Goal: Find specific page/section: Find specific page/section

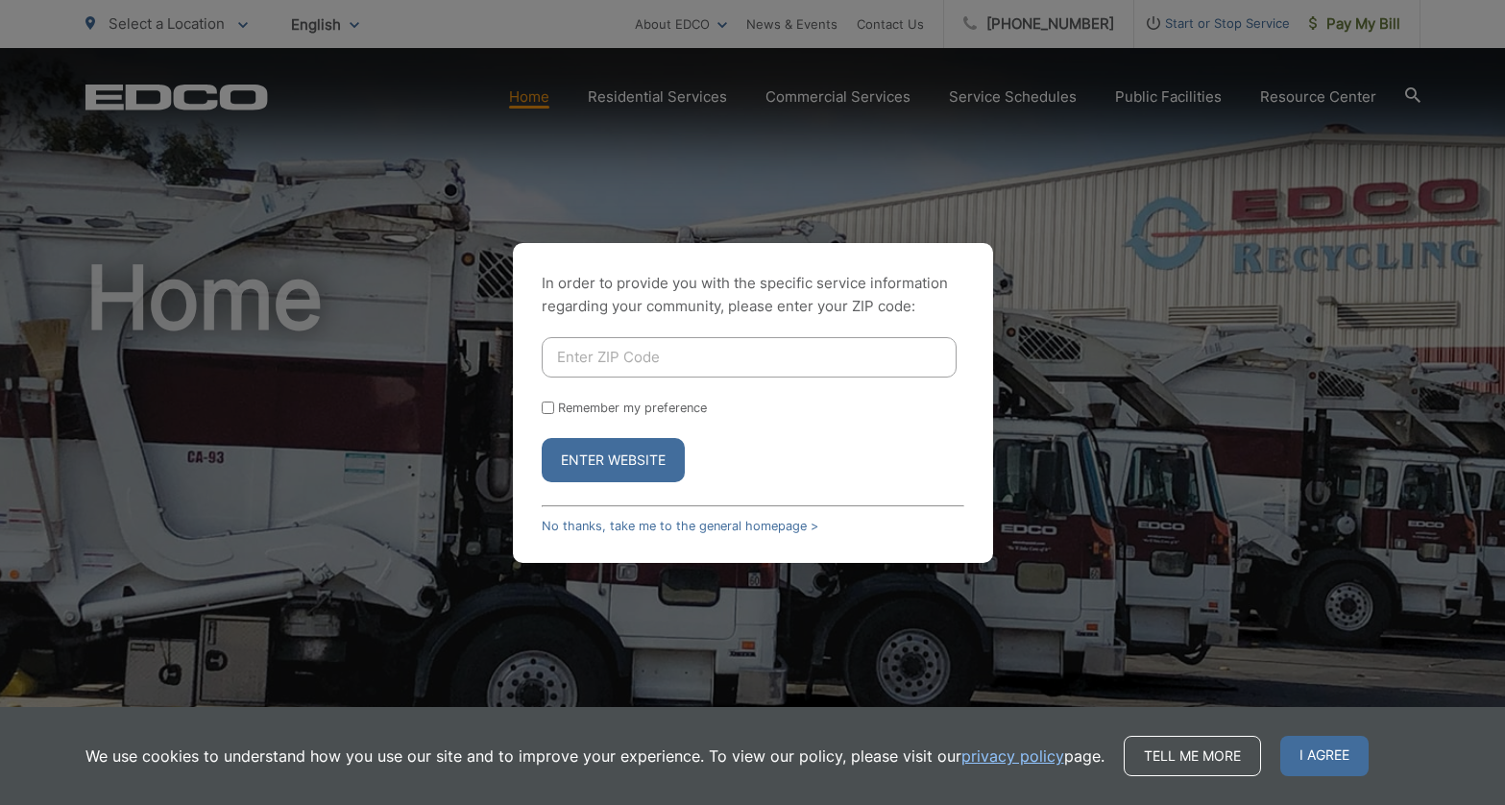
click at [582, 363] on input "Enter ZIP Code" at bounding box center [749, 357] width 415 height 40
type input "91942"
click at [610, 458] on button "Enter Website" at bounding box center [613, 460] width 143 height 44
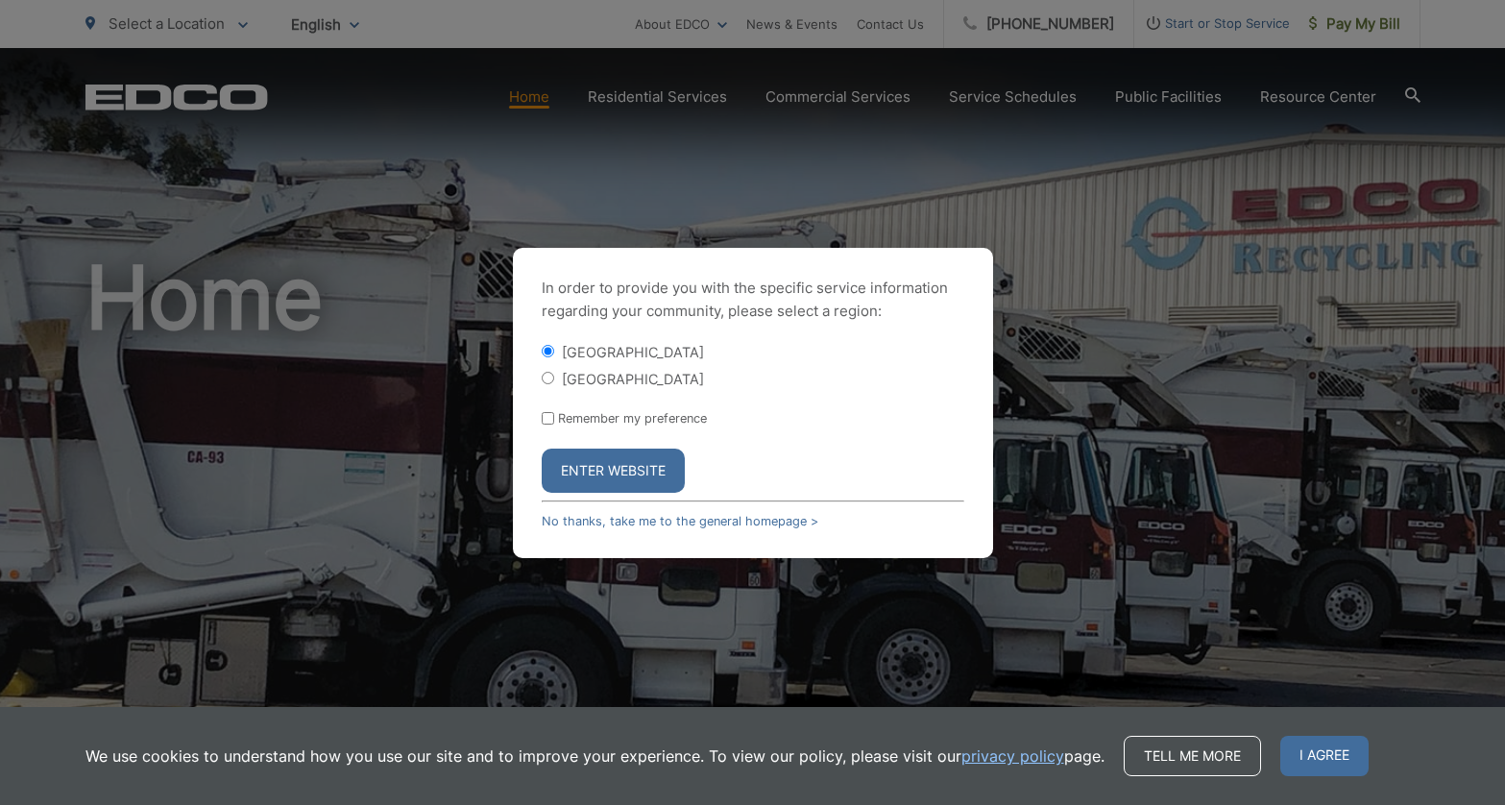
click at [609, 461] on button "Enter Website" at bounding box center [613, 471] width 143 height 44
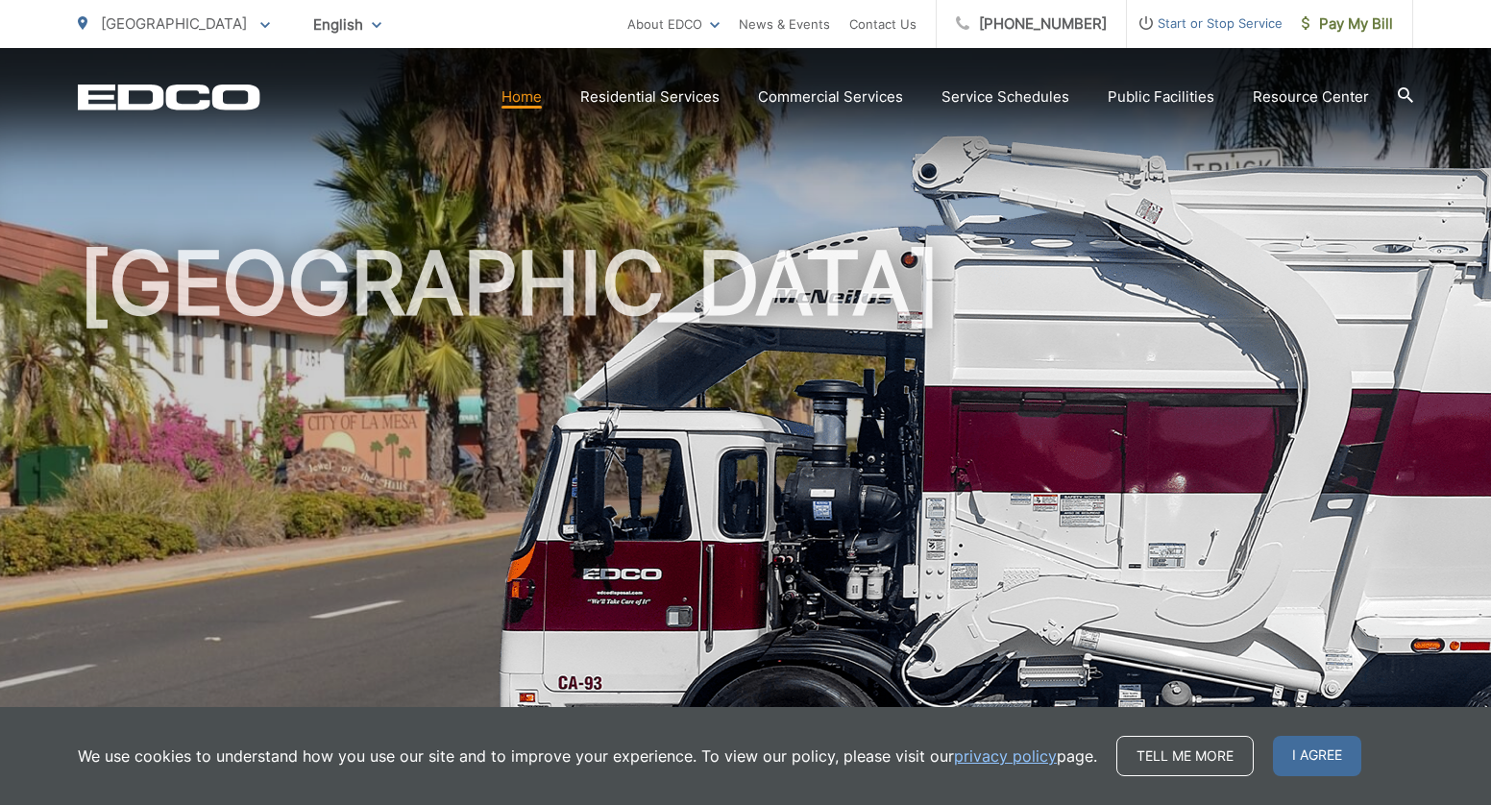
scroll to position [288, 0]
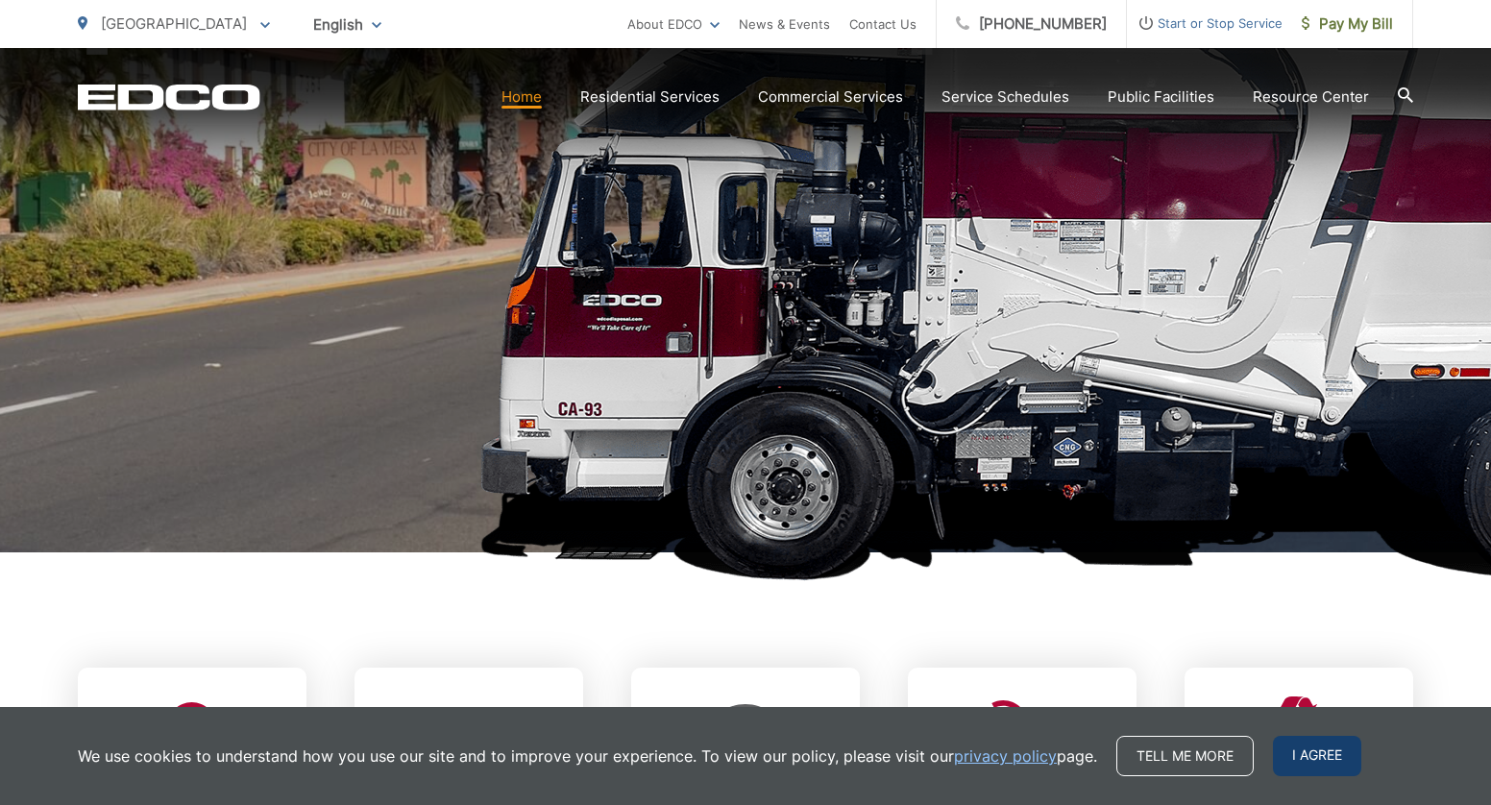
click at [1325, 745] on span "I agree" at bounding box center [1317, 756] width 88 height 40
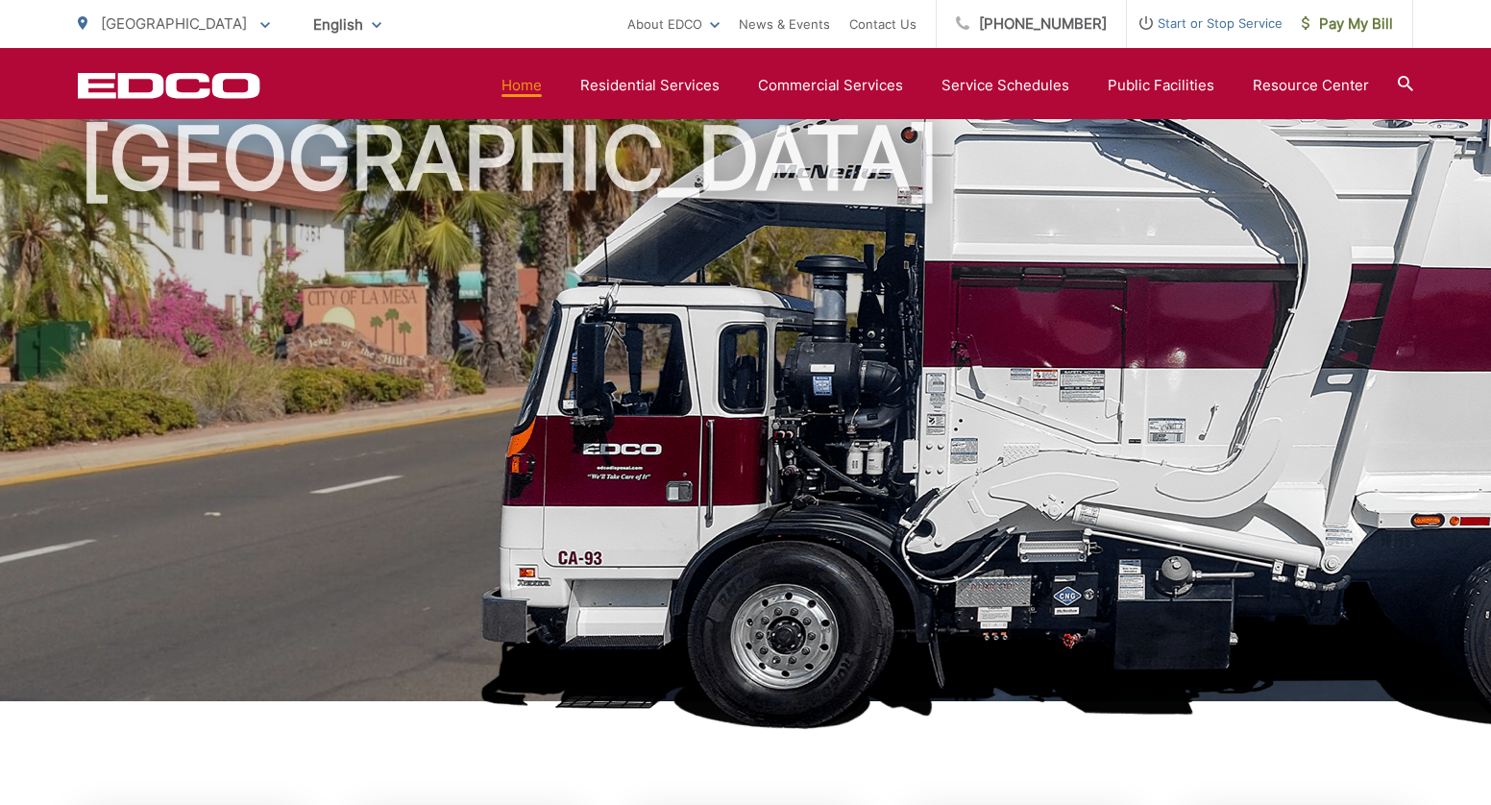
scroll to position [0, 0]
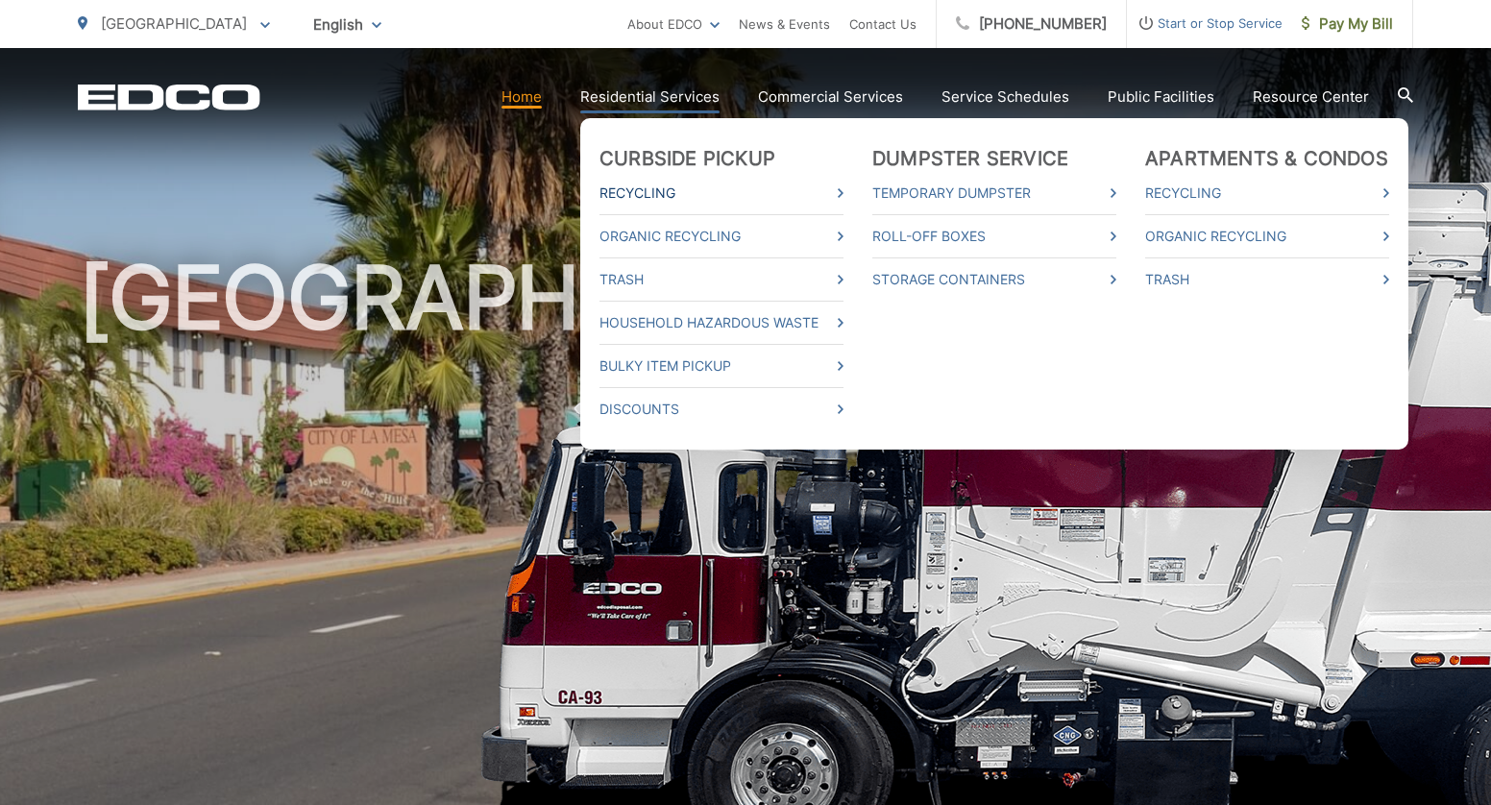
click at [662, 185] on link "Recycling" at bounding box center [721, 193] width 244 height 23
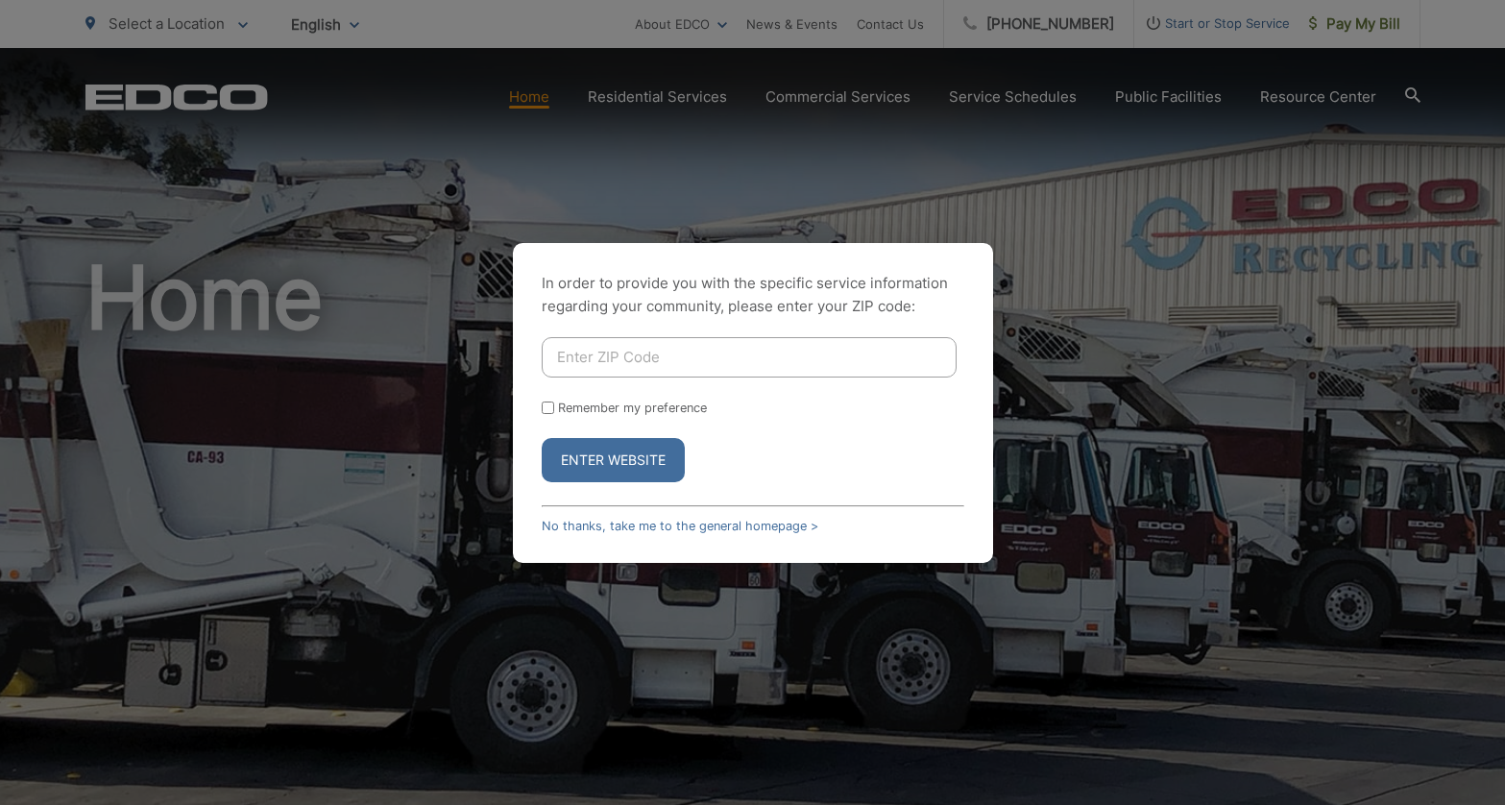
click at [587, 360] on input "Enter ZIP Code" at bounding box center [749, 357] width 415 height 40
type input "91942"
click at [603, 459] on button "Enter Website" at bounding box center [613, 460] width 143 height 44
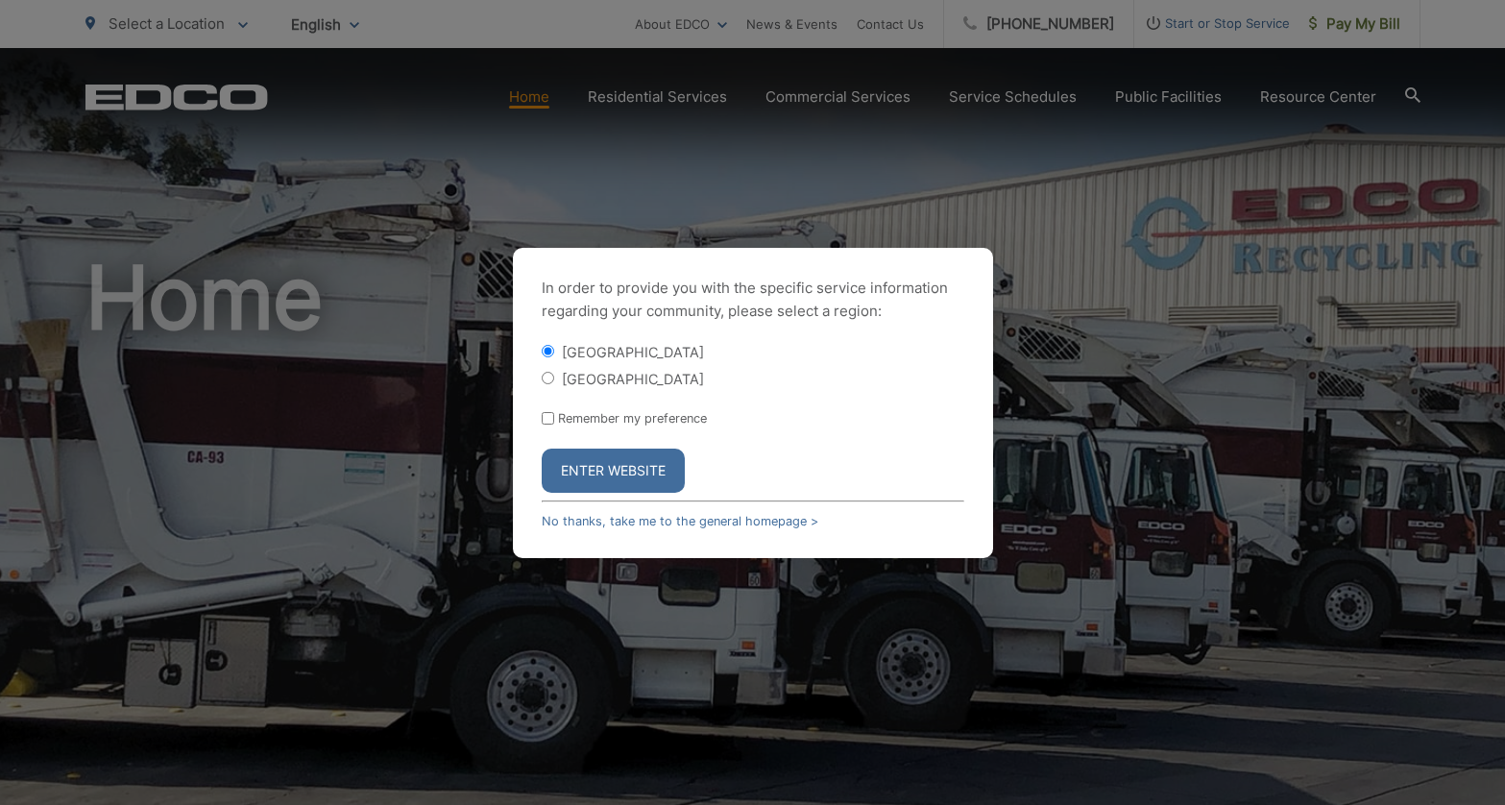
click at [604, 459] on button "Enter Website" at bounding box center [613, 471] width 143 height 44
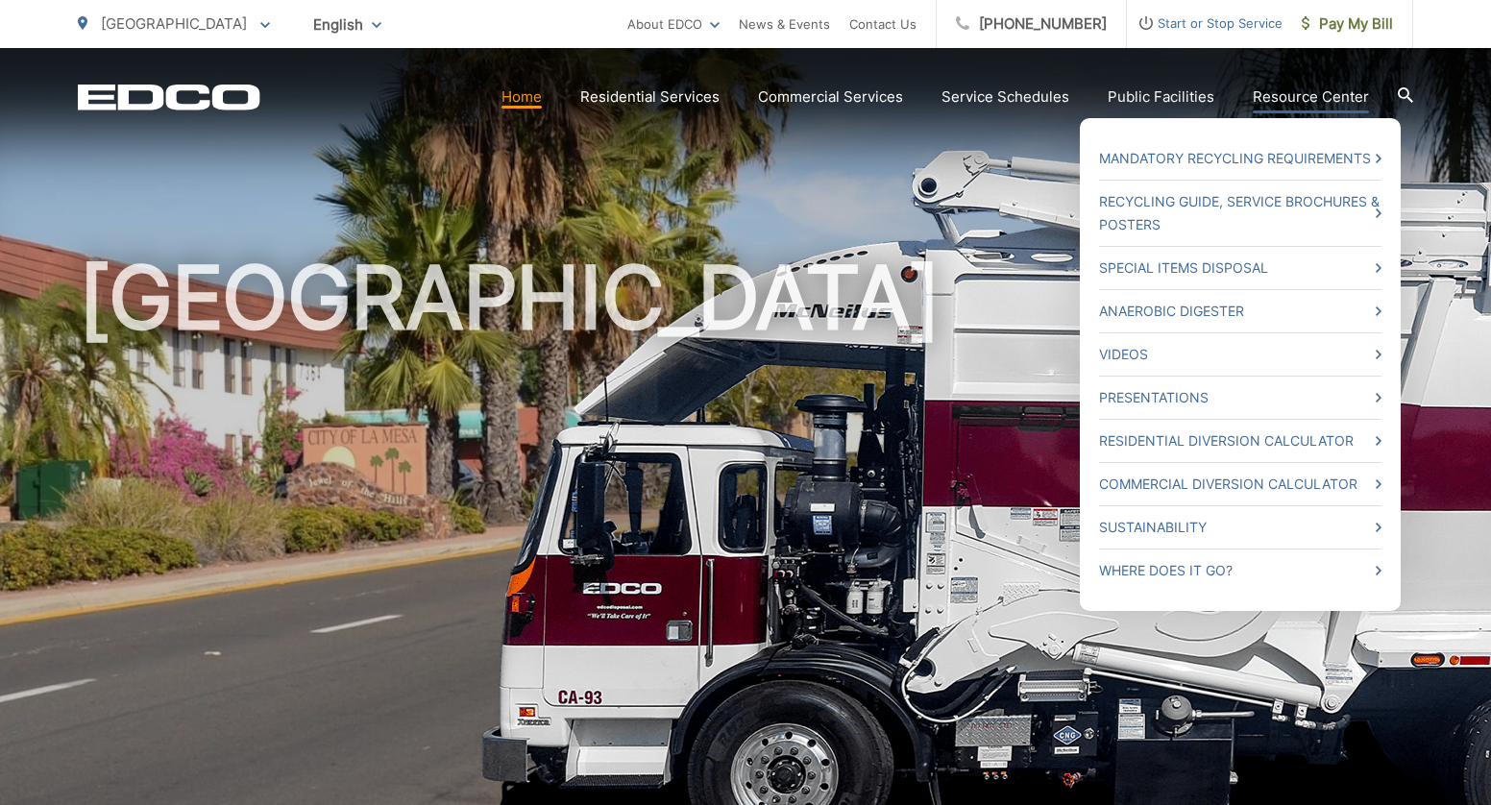
click at [1294, 97] on link "Resource Center" at bounding box center [1310, 96] width 116 height 23
